Goal: Information Seeking & Learning: Learn about a topic

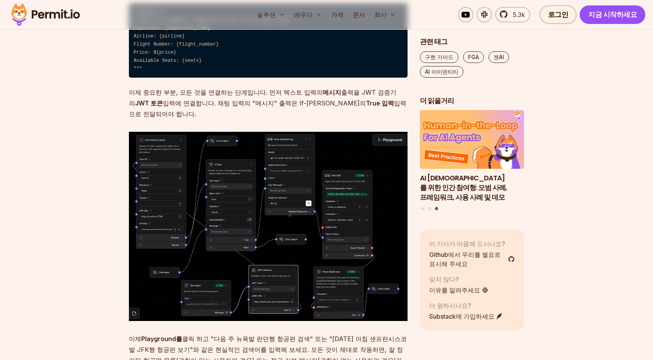
scroll to position [4824, 0]
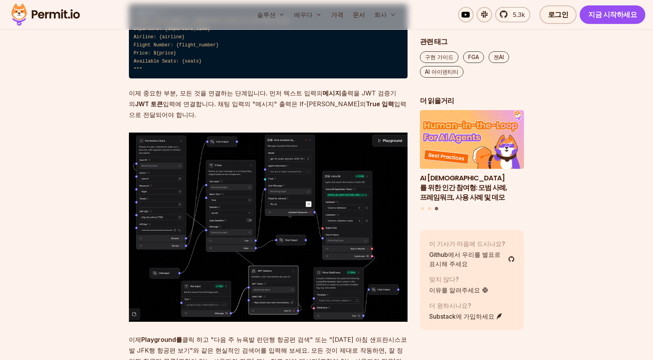
drag, startPoint x: 275, startPoint y: 88, endPoint x: 131, endPoint y: 40, distance: 151.9
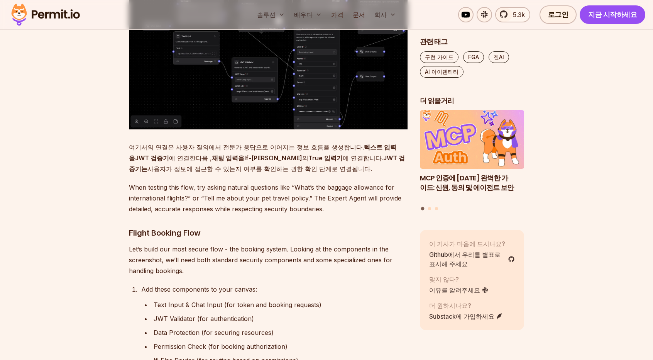
scroll to position [5866, 0]
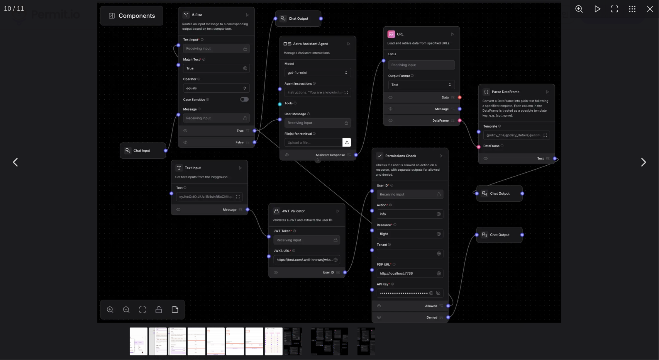
click at [240, 130] on img "ESC 키를 사용하여 이 모달 콘텐츠를 닫을 수 있습니다." at bounding box center [329, 162] width 464 height 321
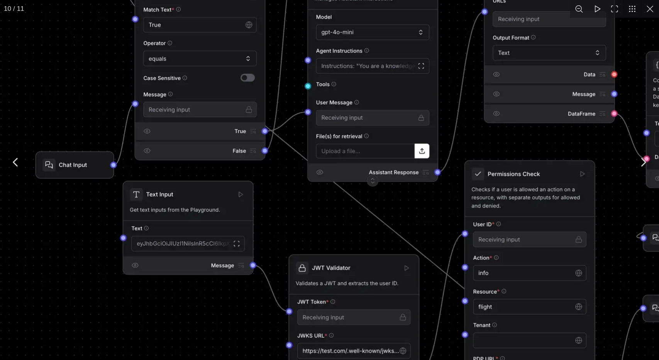
click at [238, 131] on img "ESC 키를 사용하여 이 모달 콘텐츠를 닫을 수 있습니다." at bounding box center [392, 184] width 790 height 547
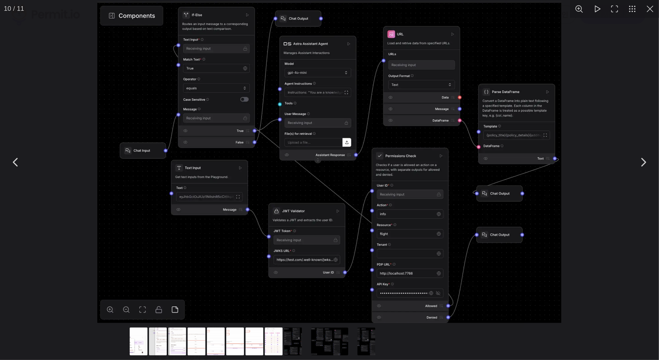
click at [251, 131] on img "ESC 키를 사용하여 이 모달 콘텐츠를 닫을 수 있습니다." at bounding box center [329, 162] width 464 height 321
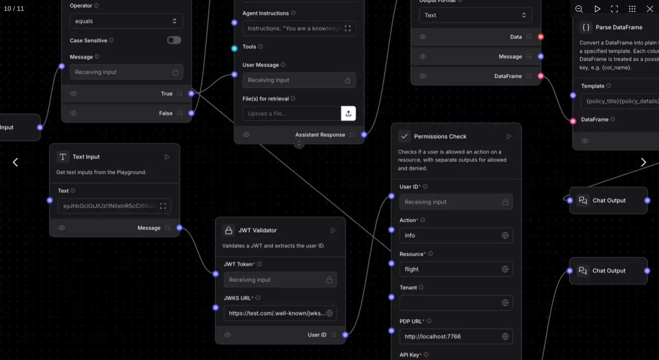
drag, startPoint x: 403, startPoint y: 131, endPoint x: 285, endPoint y: 82, distance: 127.1
click at [285, 82] on img "ESC 키를 사용하여 이 모달 콘텐츠를 닫을 수 있습니다." at bounding box center [319, 146] width 790 height 547
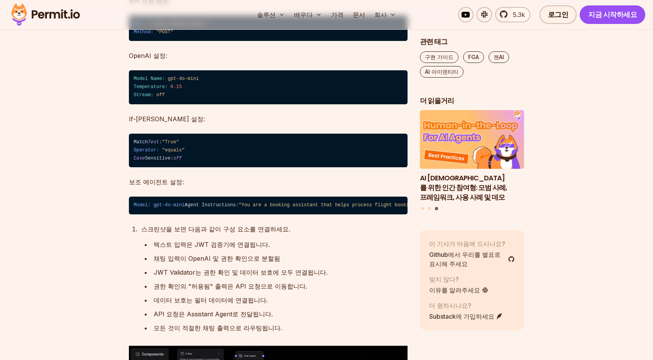
scroll to position [6445, 0]
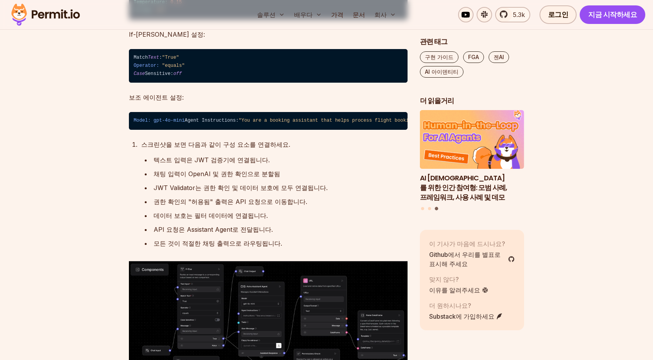
drag, startPoint x: 283, startPoint y: 53, endPoint x: 135, endPoint y: 54, distance: 148.2
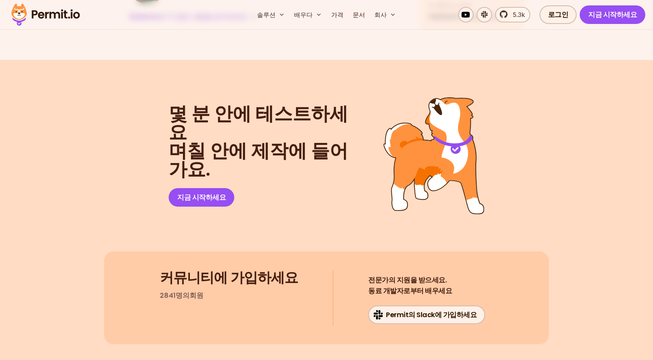
scroll to position [7410, 0]
